Goal: Task Accomplishment & Management: Manage account settings

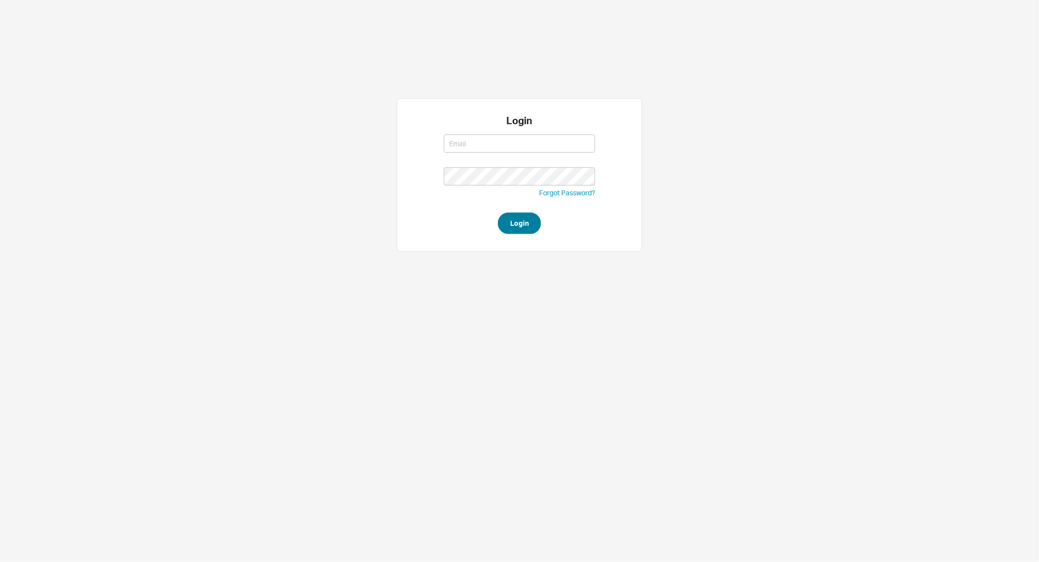
type input "yossi@asbathnj.com"
click at [512, 226] on button "Login" at bounding box center [519, 224] width 43 height 22
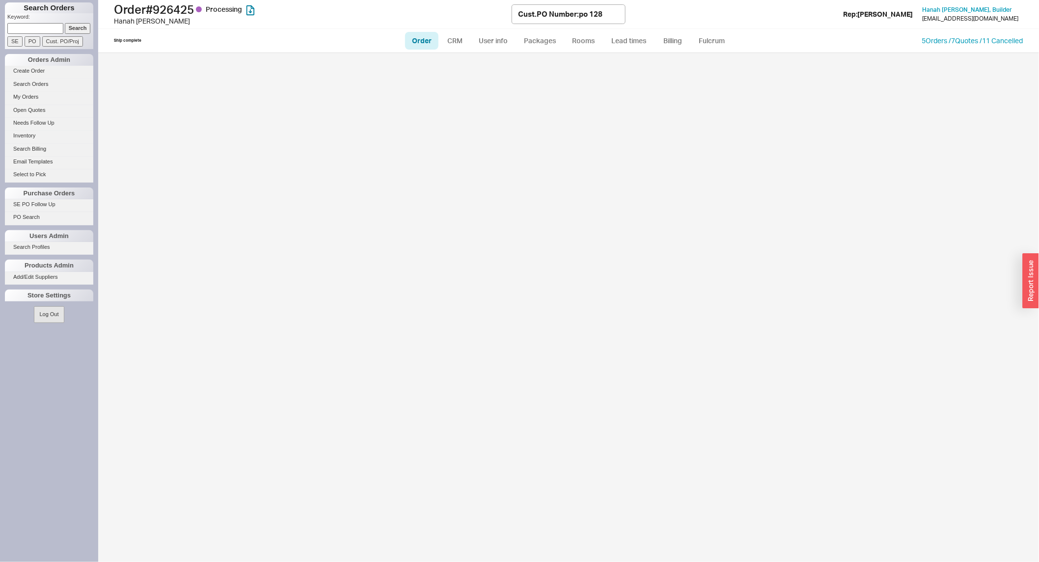
select select "LOW"
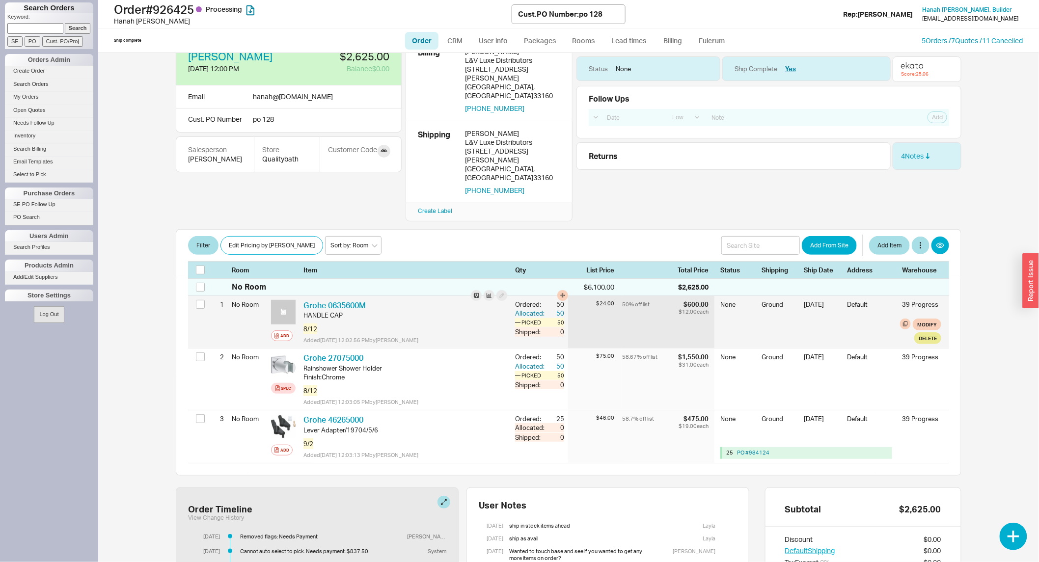
scroll to position [7, 0]
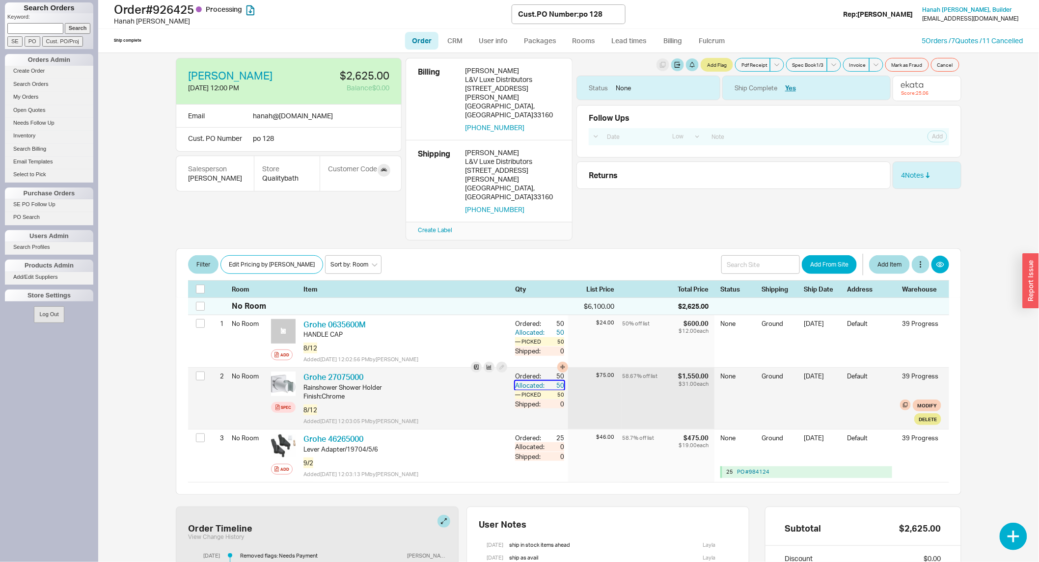
click at [554, 381] on div "50" at bounding box center [556, 385] width 18 height 9
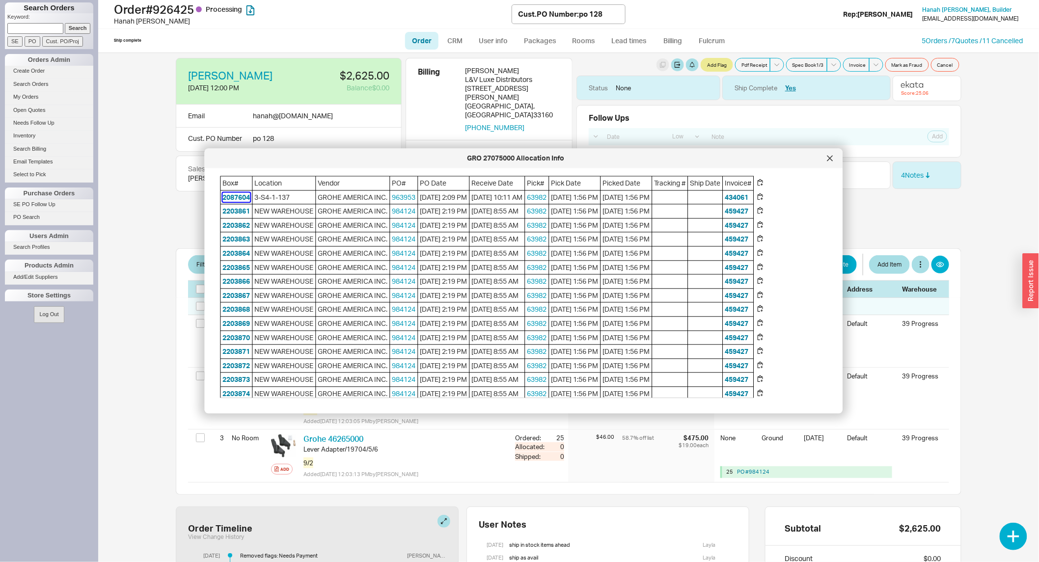
click at [237, 196] on button "2087604" at bounding box center [237, 198] width 28 height 10
click at [601, 219] on span "08/18/2025 1:56 PM" at bounding box center [575, 212] width 51 height 14
click at [239, 214] on span "2203861" at bounding box center [236, 212] width 31 height 14
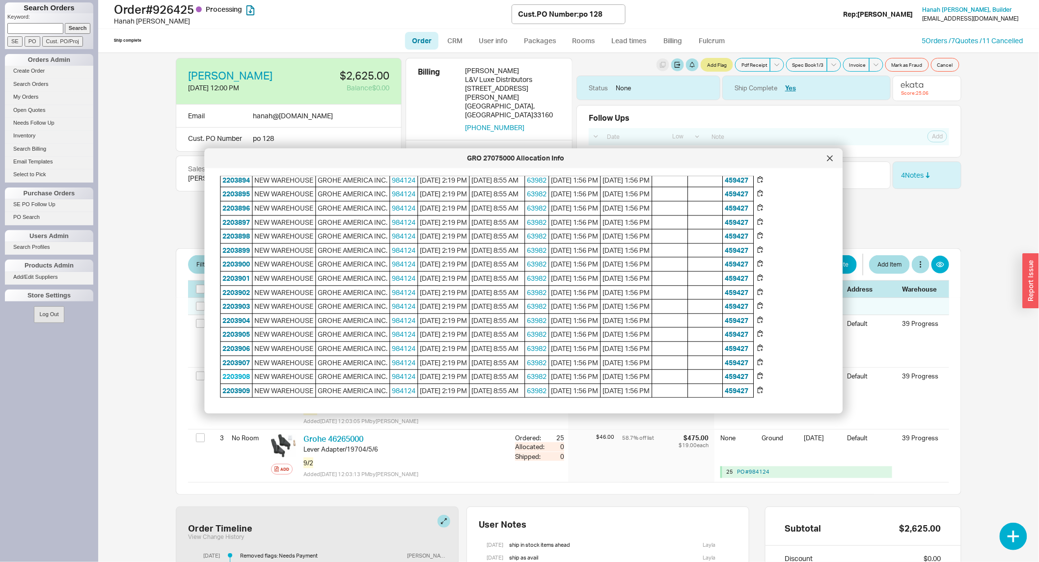
scroll to position [974, 0]
click at [225, 0] on div "Order # 926425 Processing Hanah Vindell Cust. PO Number : po 128 Rep: Mimi Hana…" at bounding box center [568, 14] width 941 height 29
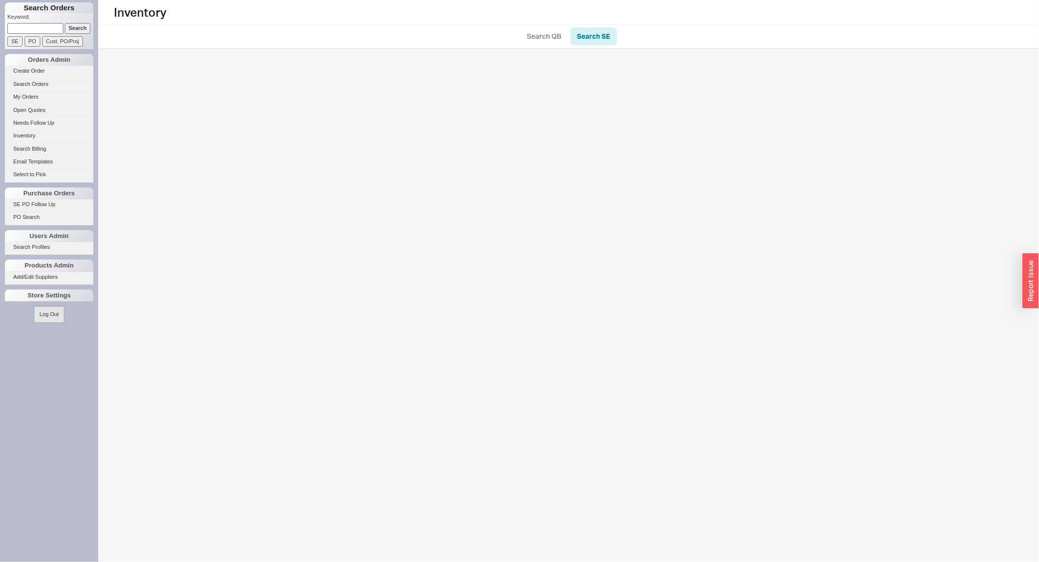
drag, startPoint x: 32, startPoint y: 32, endPoint x: 40, endPoint y: 32, distance: 7.9
click at [32, 32] on input at bounding box center [35, 28] width 56 height 10
paste input "[URL][DOMAIN_NAME]"
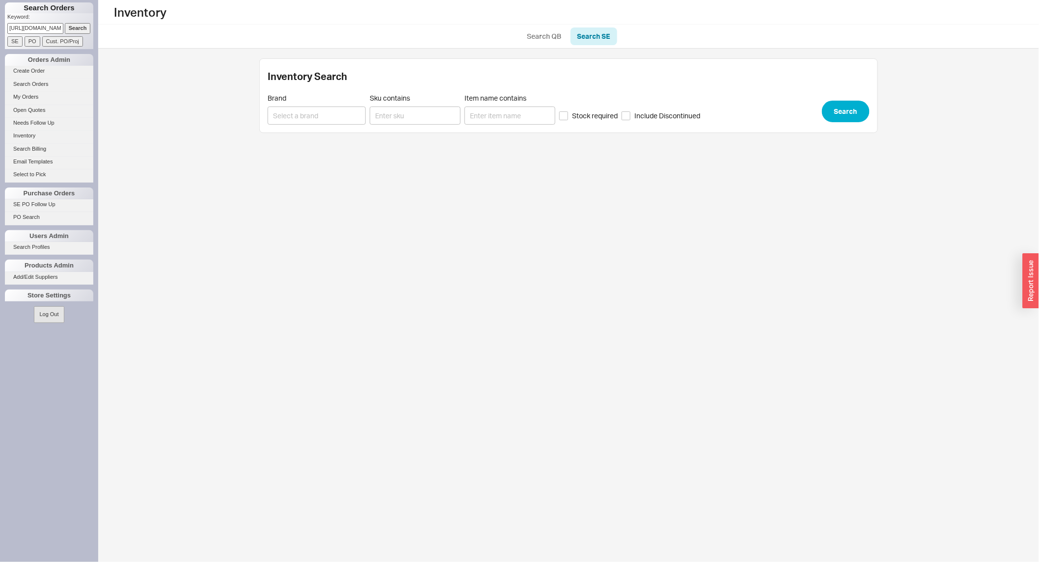
scroll to position [0, 71]
type input "[URL][DOMAIN_NAME]"
click at [83, 26] on input "Search" at bounding box center [78, 28] width 26 height 10
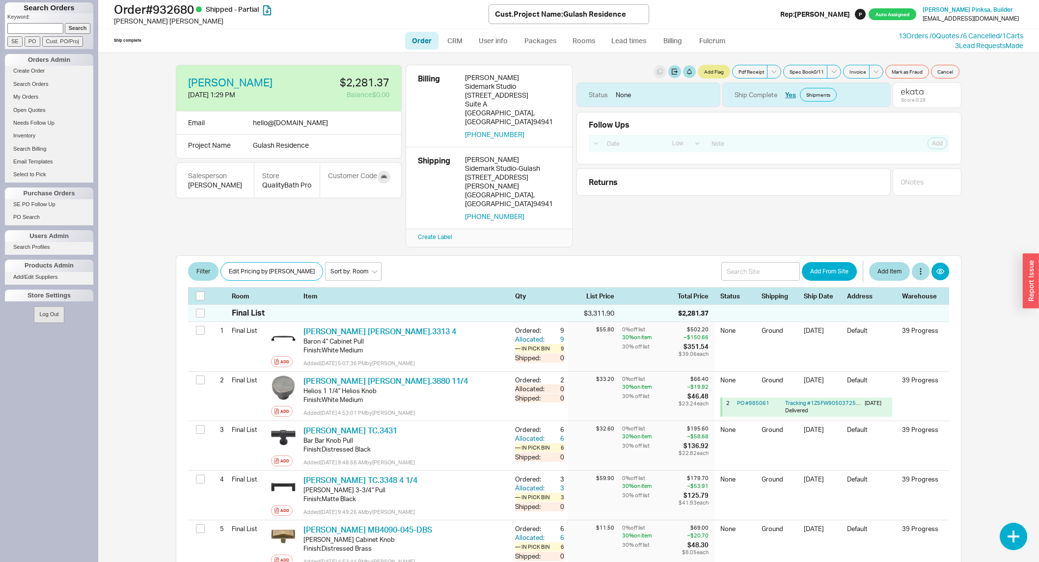
select select "LOW"
click at [538, 40] on link "Packages" at bounding box center [540, 41] width 46 height 18
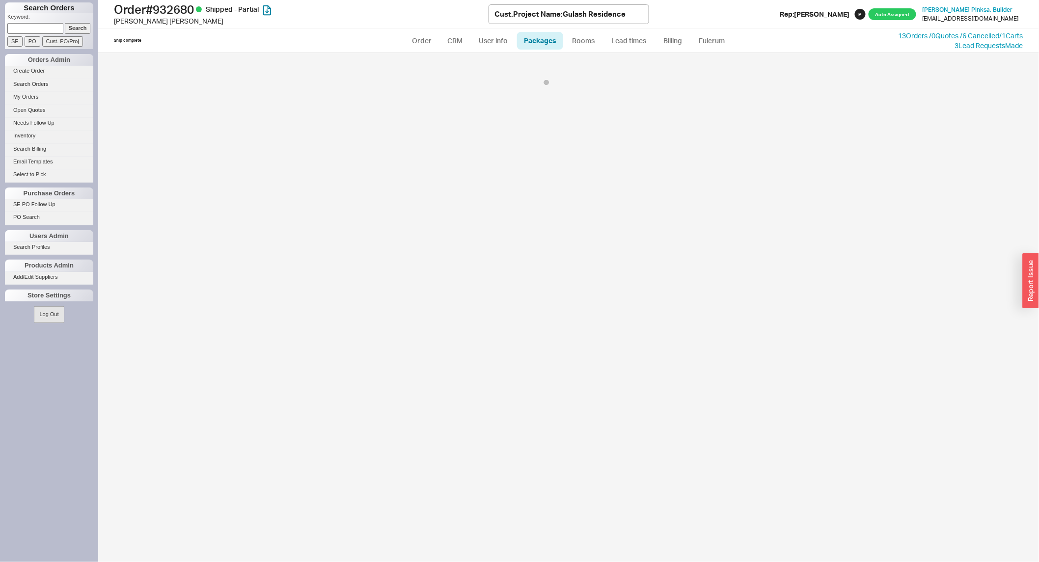
select select "1"
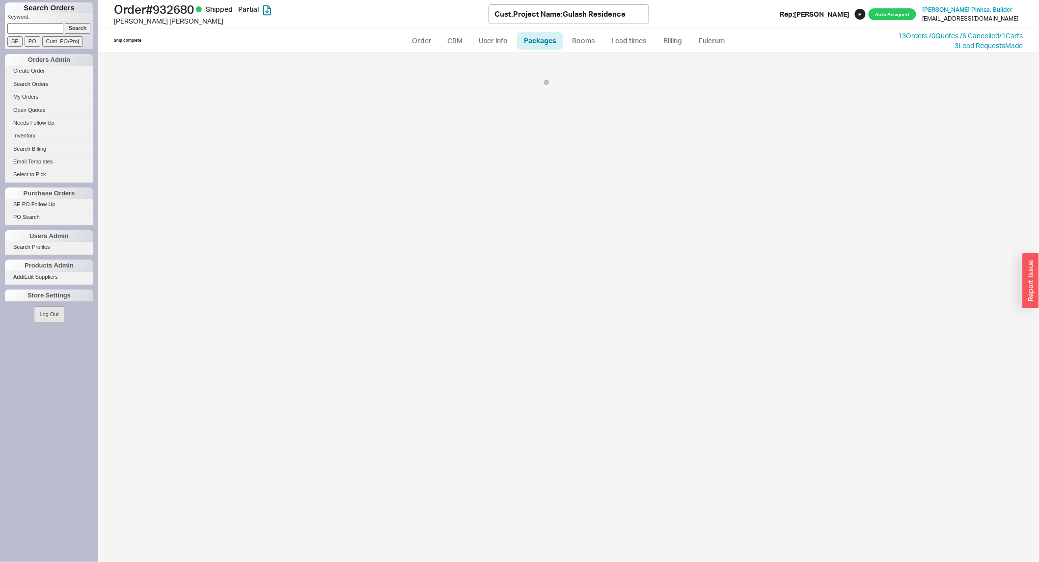
select select "1"
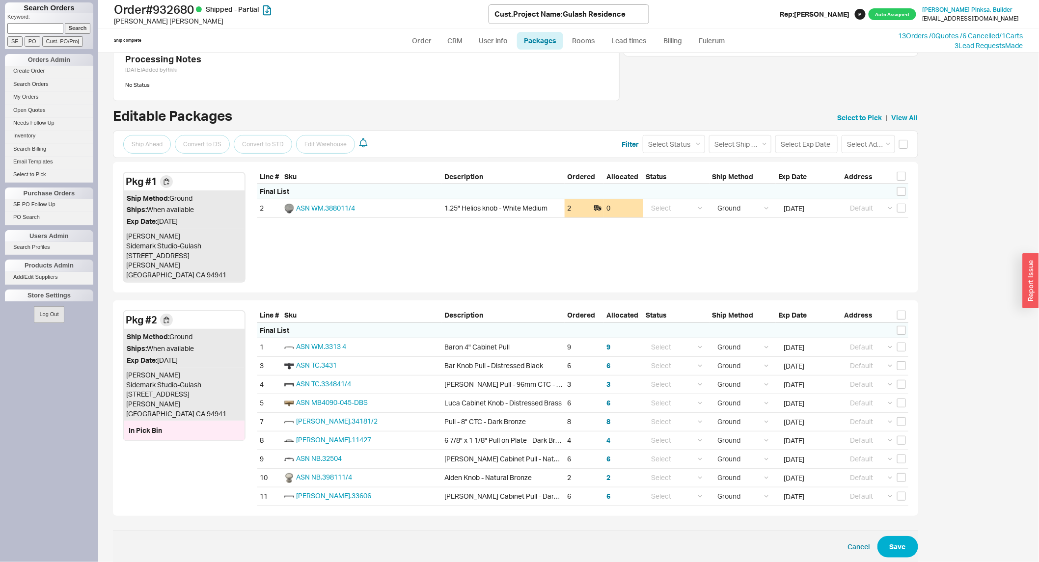
scroll to position [63, 0]
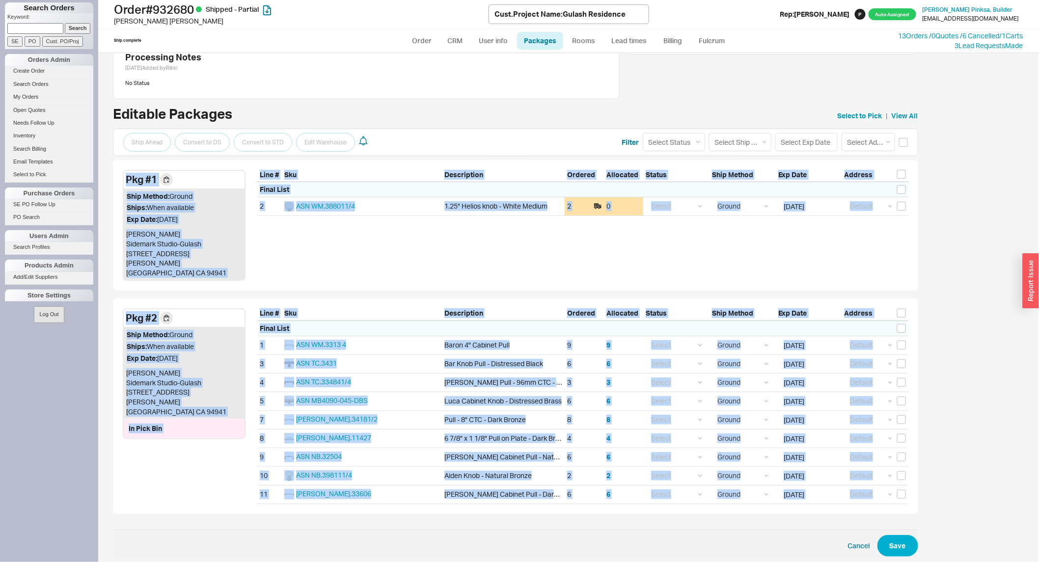
drag, startPoint x: 932, startPoint y: 501, endPoint x: 121, endPoint y: 163, distance: 878.6
click at [121, 163] on div "Shipping Notes Processing Notes 8/11/25 Added by Rikki No Status Status None Sh…" at bounding box center [568, 307] width 941 height 509
click at [301, 246] on div "Pkg # 1 Ship Method: Ground Ships: When available Exp Date: 08/10/2025 Zoe Pink…" at bounding box center [515, 225] width 805 height 131
